Goal: Information Seeking & Learning: Check status

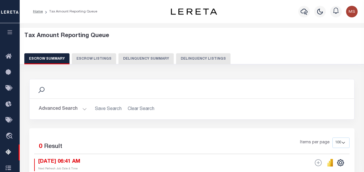
select select "100"
click at [83, 107] on button "Advanced Search" at bounding box center [63, 108] width 48 height 11
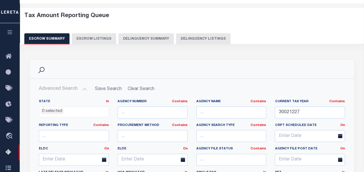
scroll to position [87, 0]
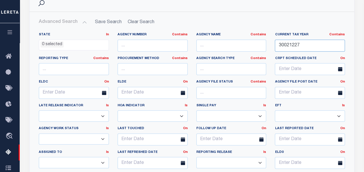
drag, startPoint x: 291, startPoint y: 45, endPoint x: 268, endPoint y: 44, distance: 22.9
click at [268, 44] on div "State In In AK AL AR AZ CA CO CT DC DE FL GA GU HI IA ID IL IN KS [GEOGRAPHIC_D…" at bounding box center [191, 102] width 315 height 141
paste input "13-35-7A"
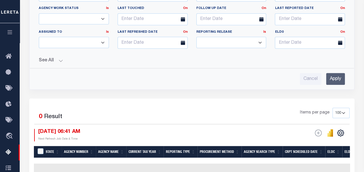
scroll to position [232, 0]
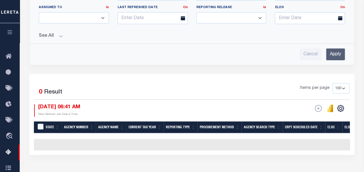
type input "13-35-7A"
click at [337, 53] on input "Apply" at bounding box center [335, 54] width 19 height 12
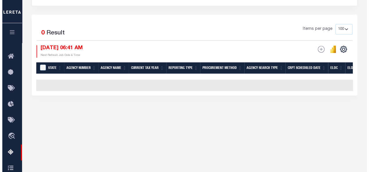
scroll to position [0, 0]
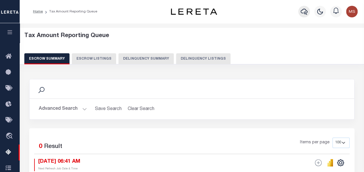
click at [304, 12] on icon "button" at bounding box center [304, 11] width 7 height 7
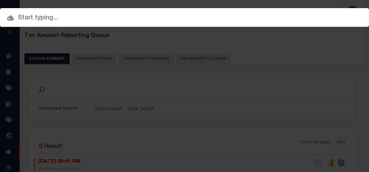
paste input "13-35-7A"
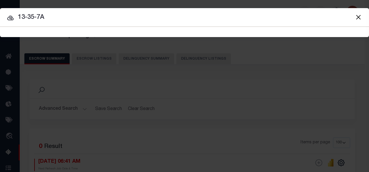
type input "13-35-7A"
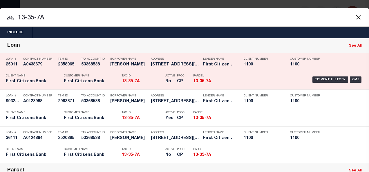
click at [23, 68] on div "Contract Number A0438679" at bounding box center [39, 62] width 32 height 17
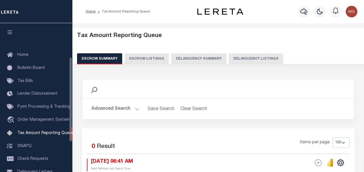
select select "100"
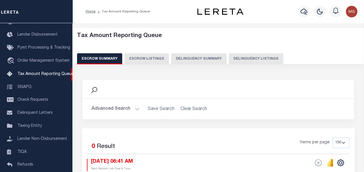
click at [135, 108] on button "Advanced Search" at bounding box center [116, 108] width 48 height 11
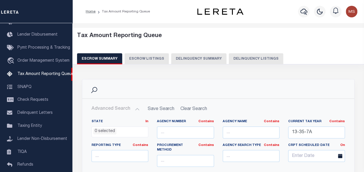
click at [244, 59] on button "Delinquency Listings" at bounding box center [256, 58] width 54 height 11
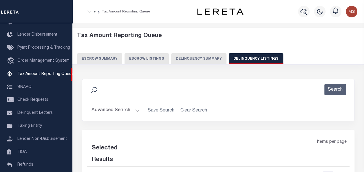
click at [250, 57] on button "Delinquency Listings" at bounding box center [256, 58] width 54 height 11
select select "100"
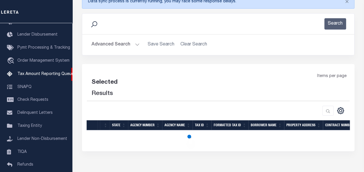
scroll to position [87, 0]
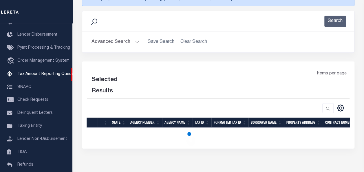
click at [136, 42] on button "Advanced Search" at bounding box center [116, 42] width 48 height 11
select select "100"
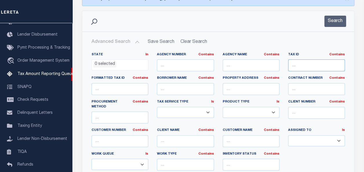
click at [314, 64] on input "text" at bounding box center [316, 65] width 57 height 12
paste input "13-35-7A"
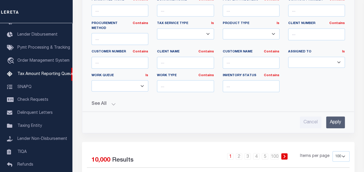
scroll to position [232, 0]
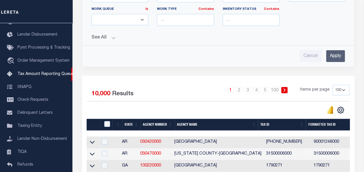
type input "13-35-7A"
click at [337, 50] on input "Apply" at bounding box center [335, 56] width 19 height 12
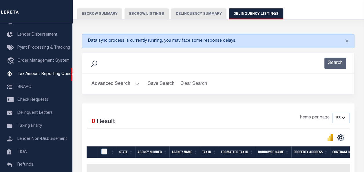
scroll to position [108, 0]
